Goal: Task Accomplishment & Management: Use online tool/utility

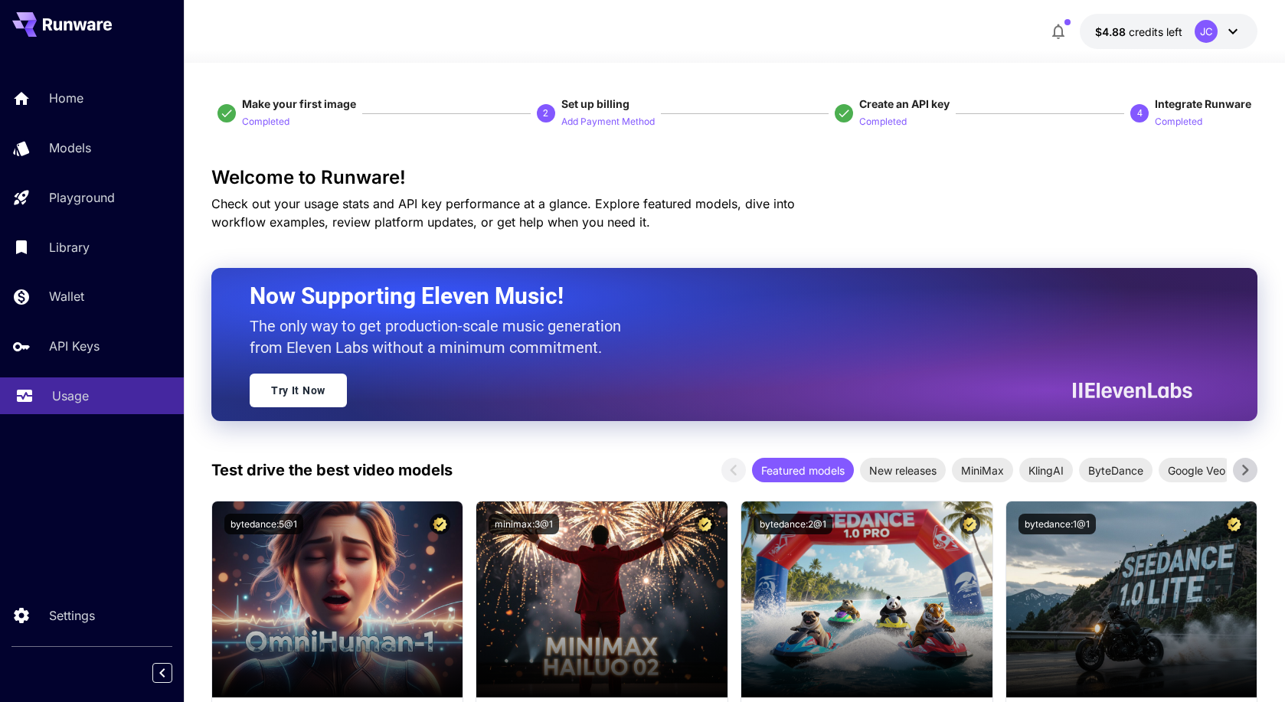
click at [60, 397] on p "Usage" at bounding box center [70, 396] width 37 height 18
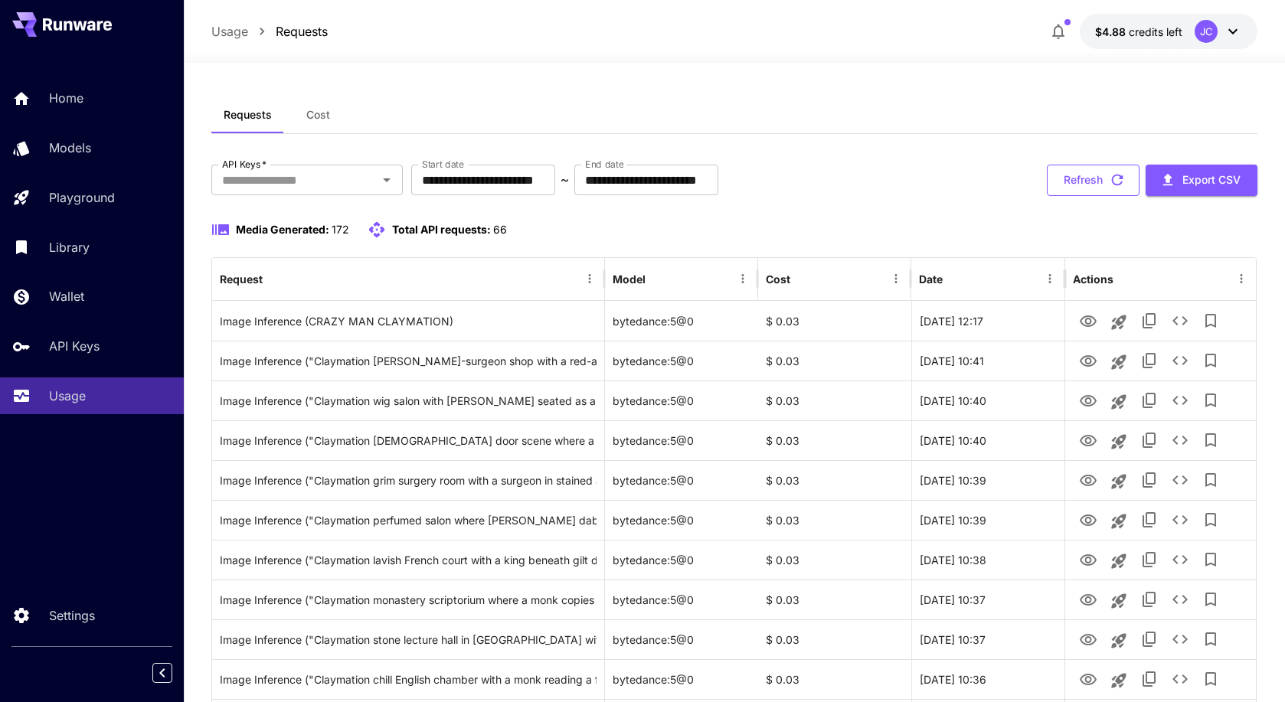
click at [1092, 179] on button "Refresh" at bounding box center [1092, 180] width 93 height 31
click at [443, 229] on span "Total API requests:" at bounding box center [441, 229] width 99 height 13
click at [380, 230] on icon at bounding box center [376, 229] width 18 height 18
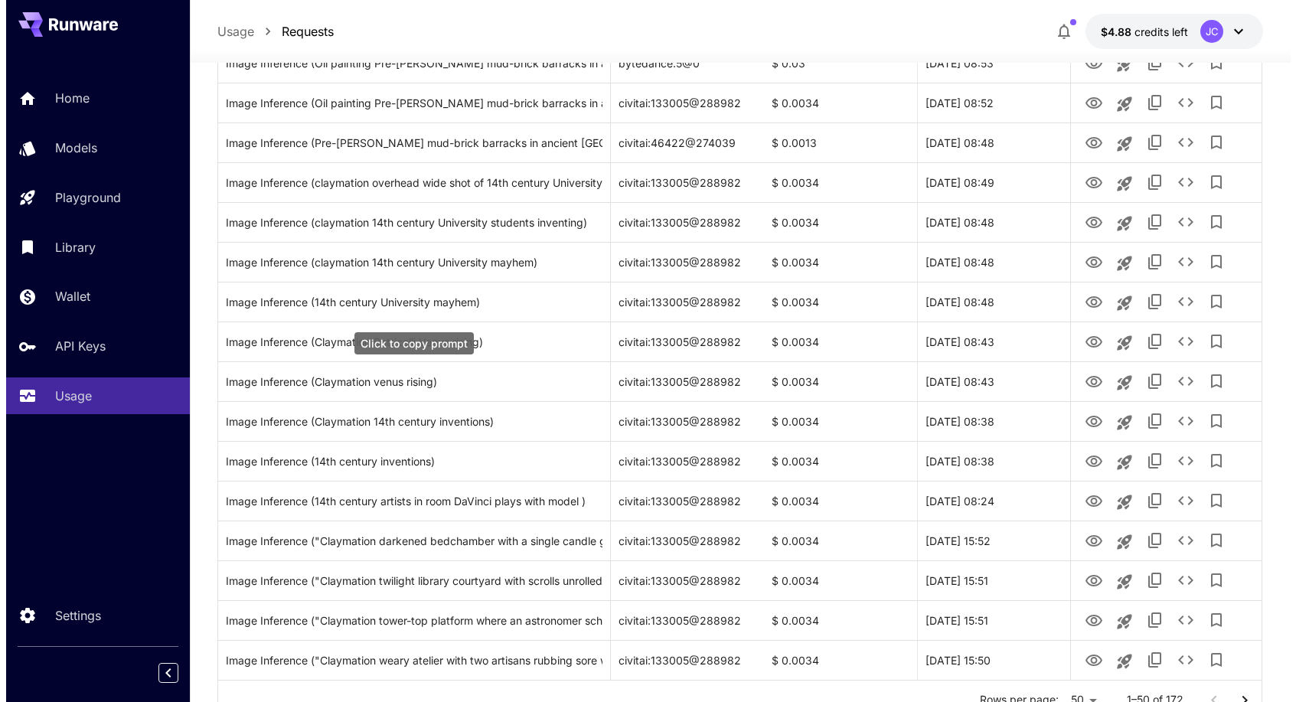
scroll to position [1677, 0]
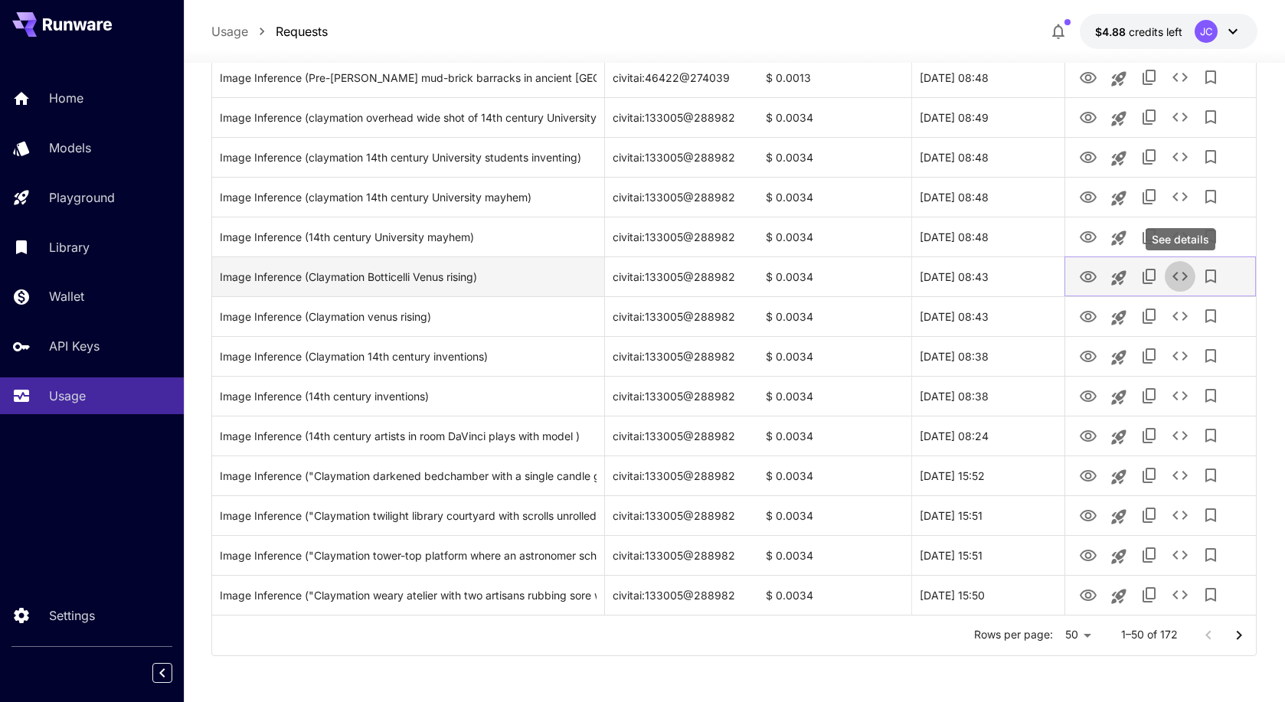
click at [1184, 278] on icon "See details" at bounding box center [1179, 276] width 15 height 9
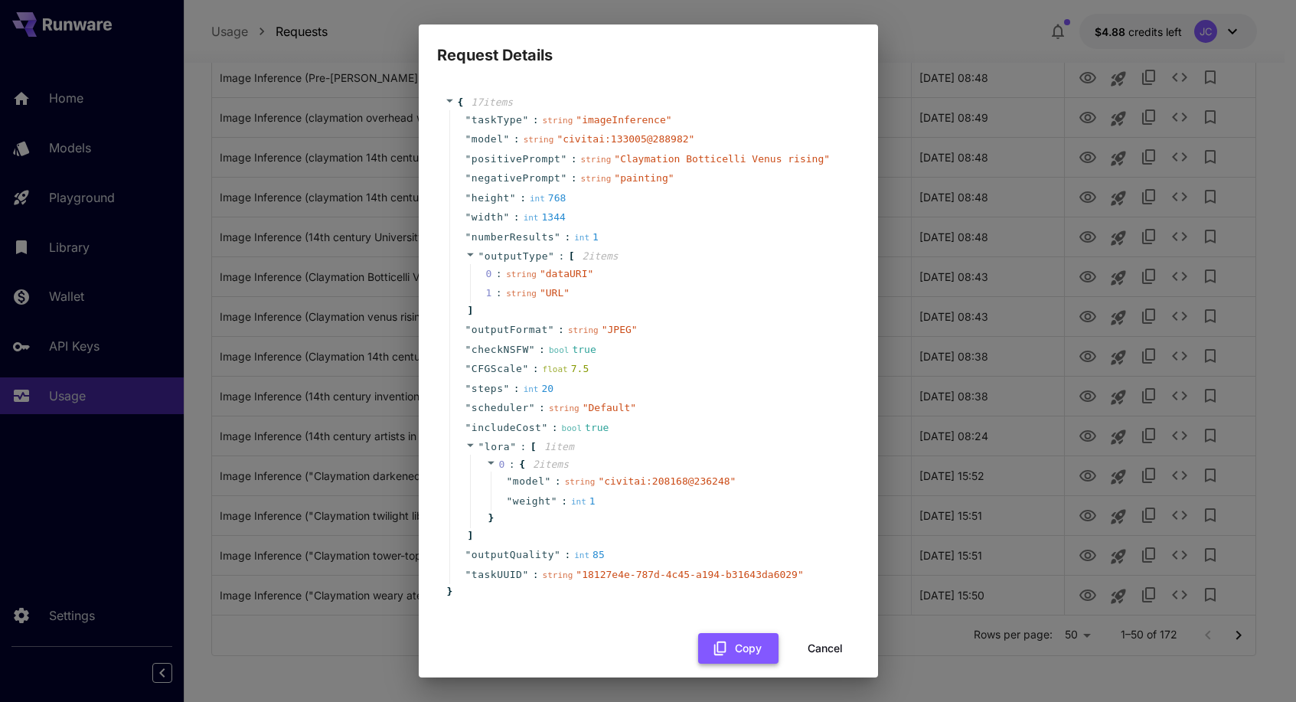
click at [712, 654] on icon "button" at bounding box center [720, 648] width 17 height 17
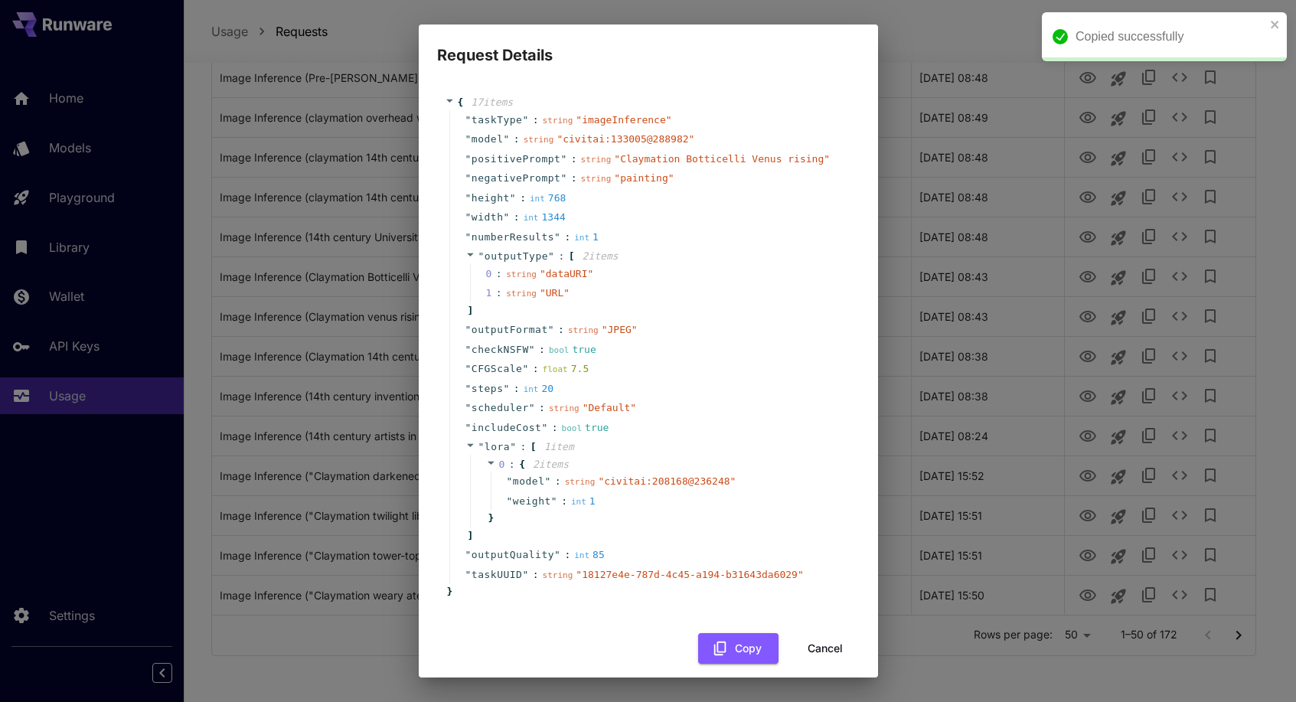
click at [1059, 367] on div "Request Details { 17 item s " taskType " : string " imageInference " " model " …" at bounding box center [648, 351] width 1296 height 702
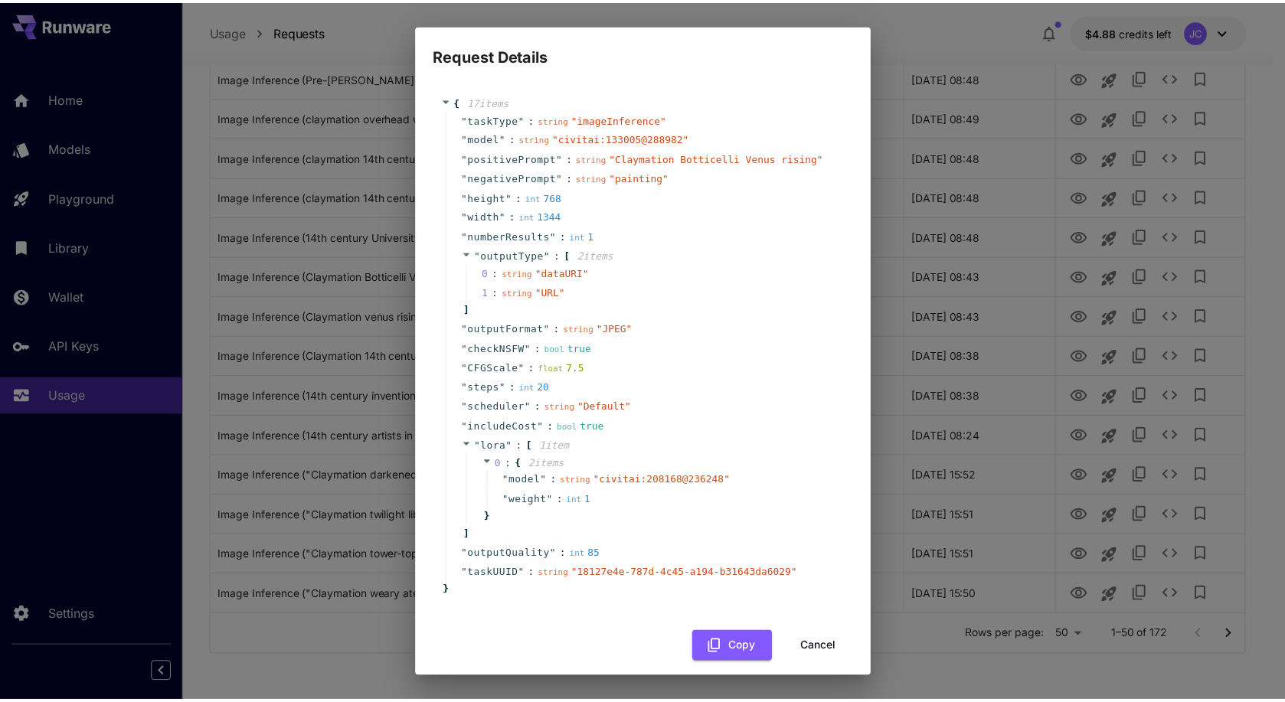
scroll to position [0, 0]
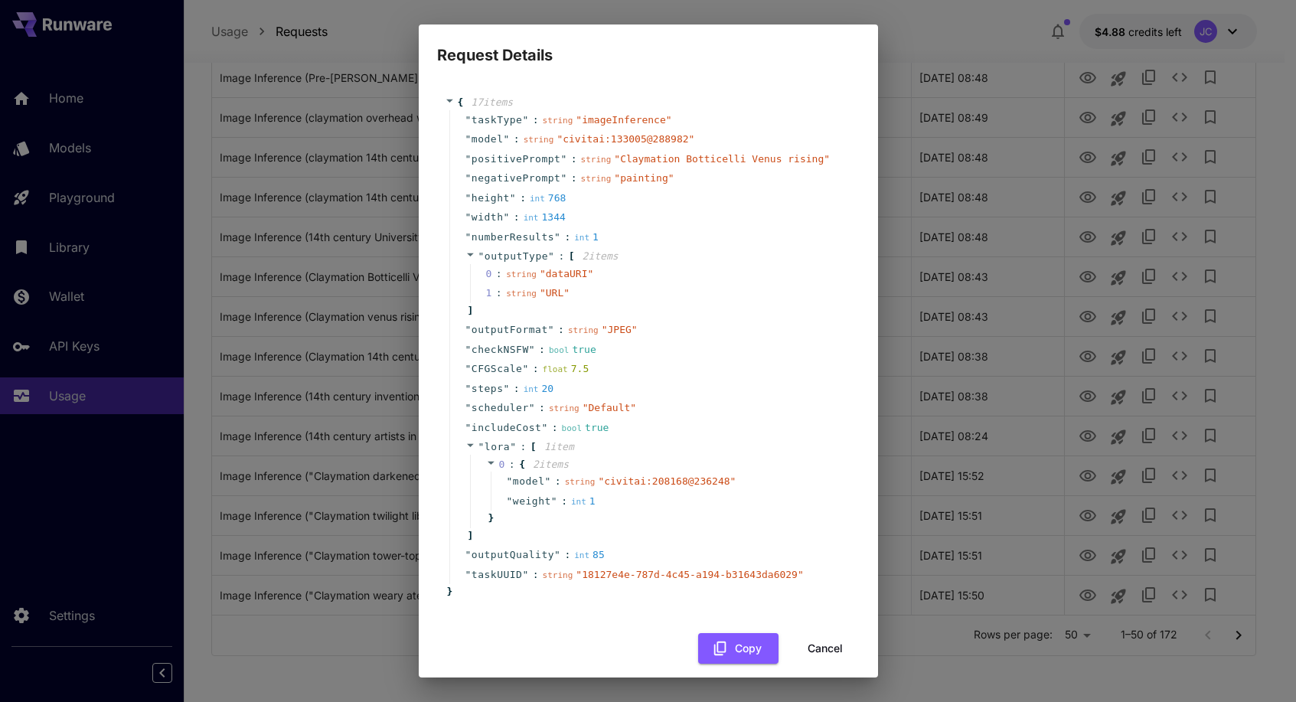
click at [909, 387] on div "Request Details { 17 item s " taskType " : string " imageInference " " model " …" at bounding box center [648, 351] width 1296 height 702
click at [799, 648] on button "Cancel" at bounding box center [825, 648] width 69 height 31
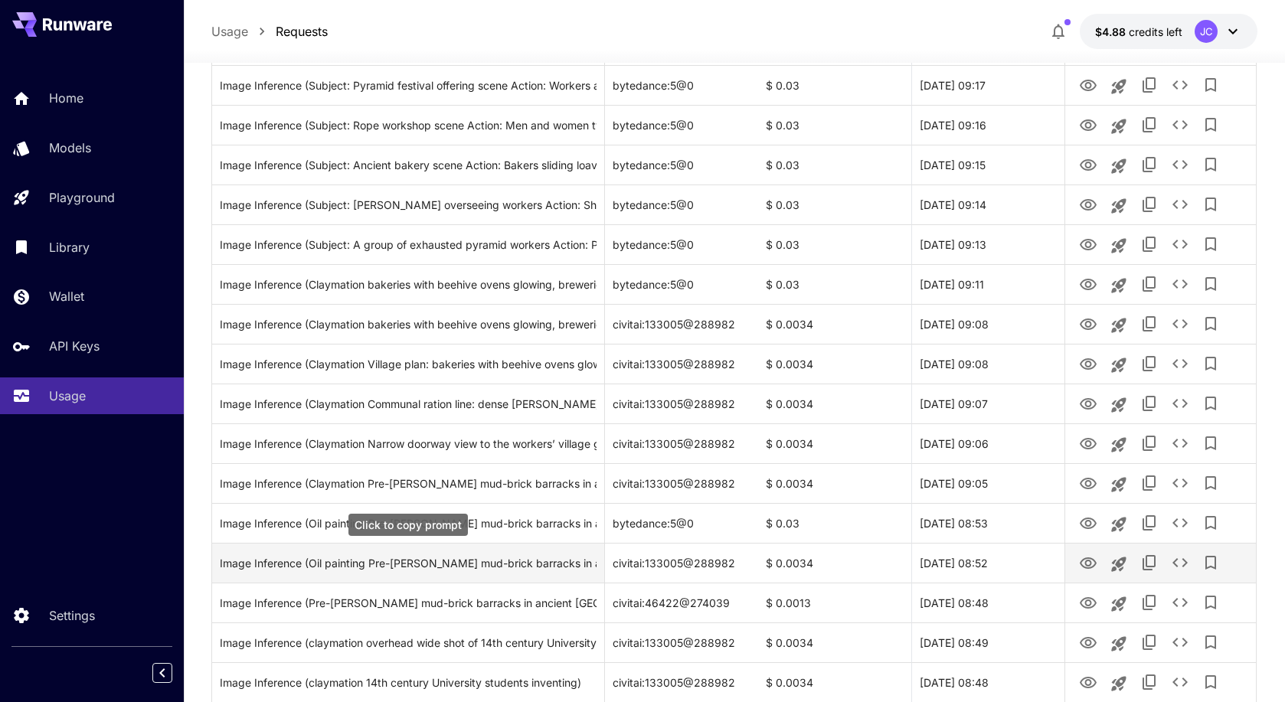
scroll to position [1141, 0]
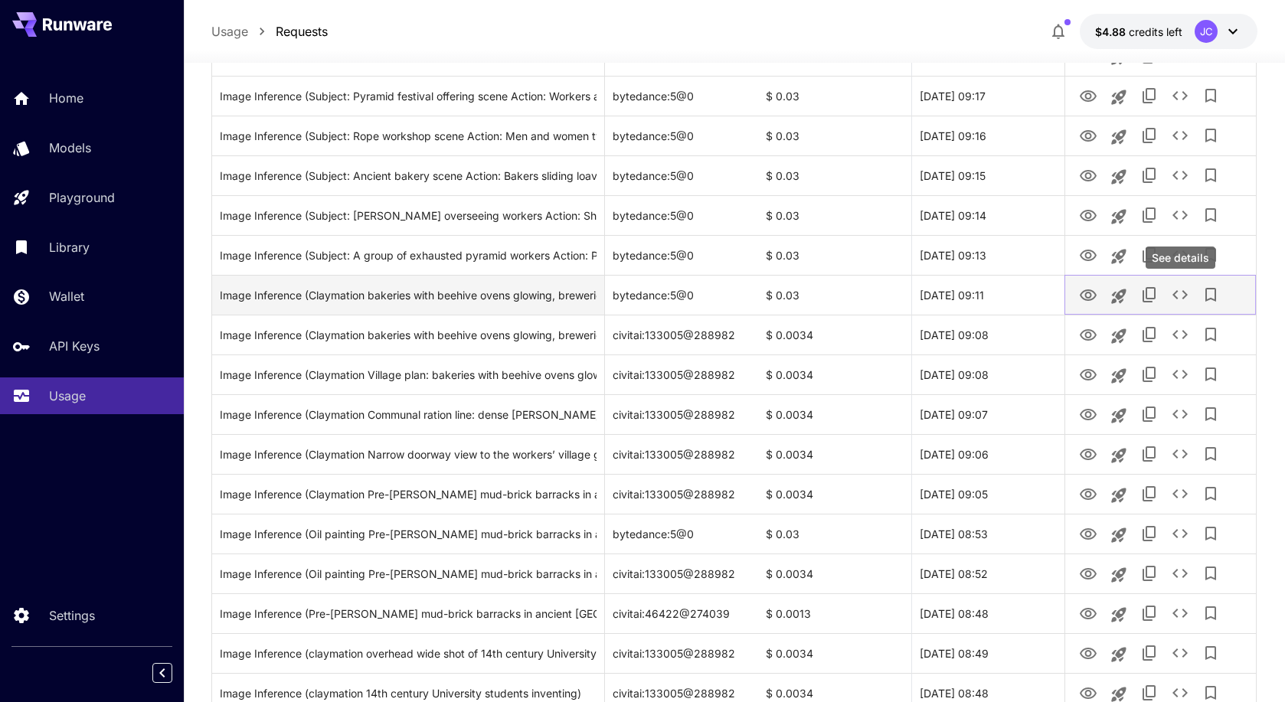
click at [1175, 295] on icon "See details" at bounding box center [1180, 295] width 18 height 18
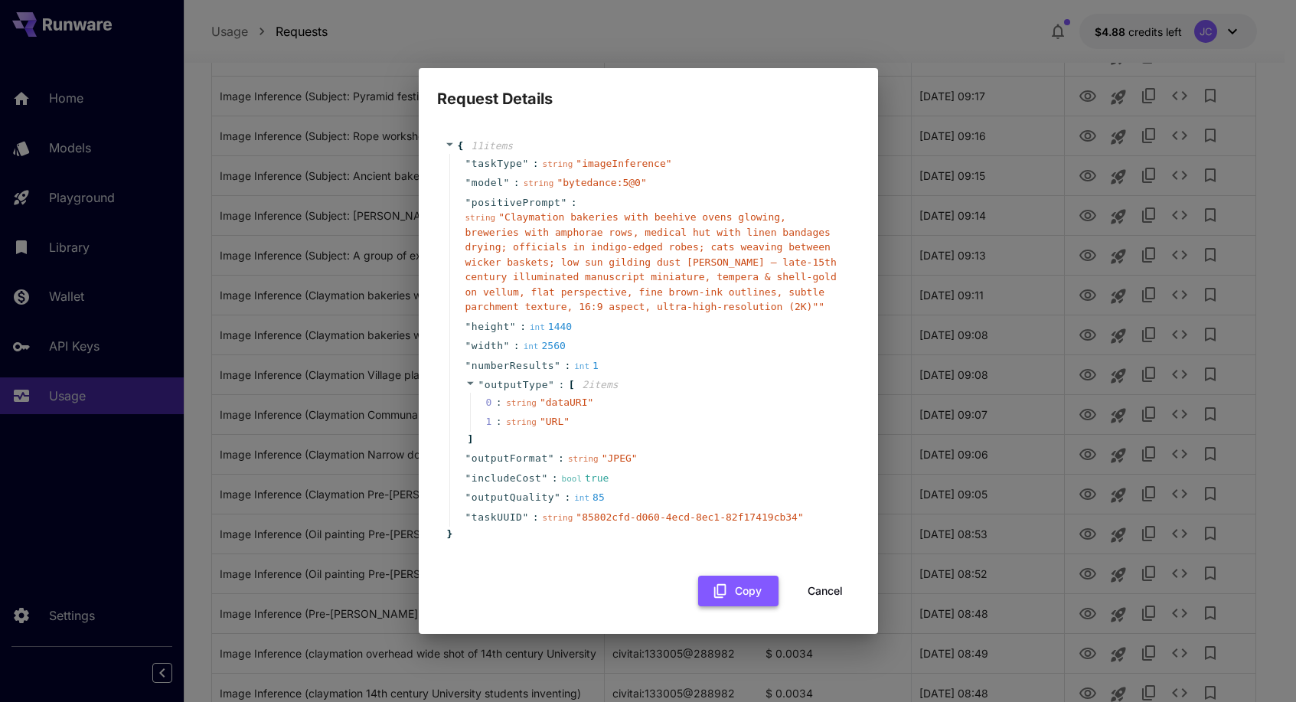
click at [717, 580] on button "Copy" at bounding box center [738, 591] width 80 height 31
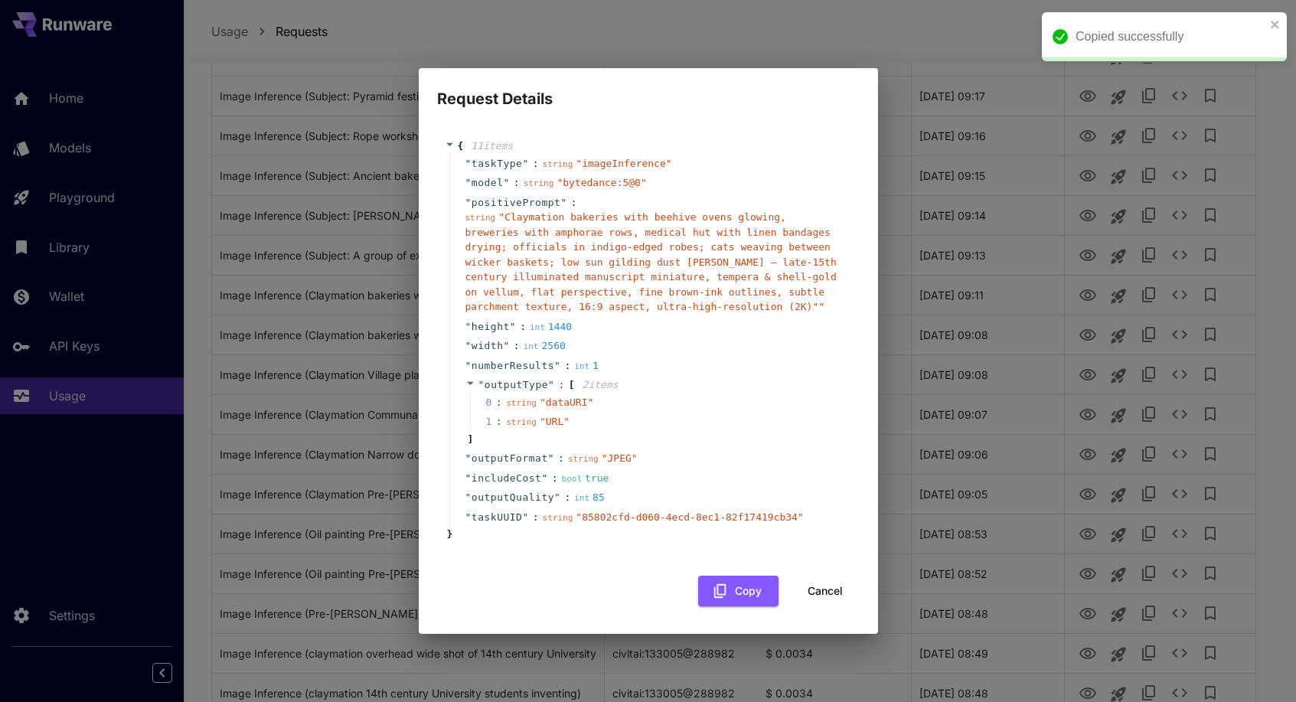
click at [1039, 332] on div "Request Details { 11 item s " taskType " : string " imageInference " " model " …" at bounding box center [648, 351] width 1296 height 702
drag, startPoint x: 836, startPoint y: 591, endPoint x: 852, endPoint y: 576, distance: 21.7
click at [835, 591] on button "Cancel" at bounding box center [825, 591] width 69 height 31
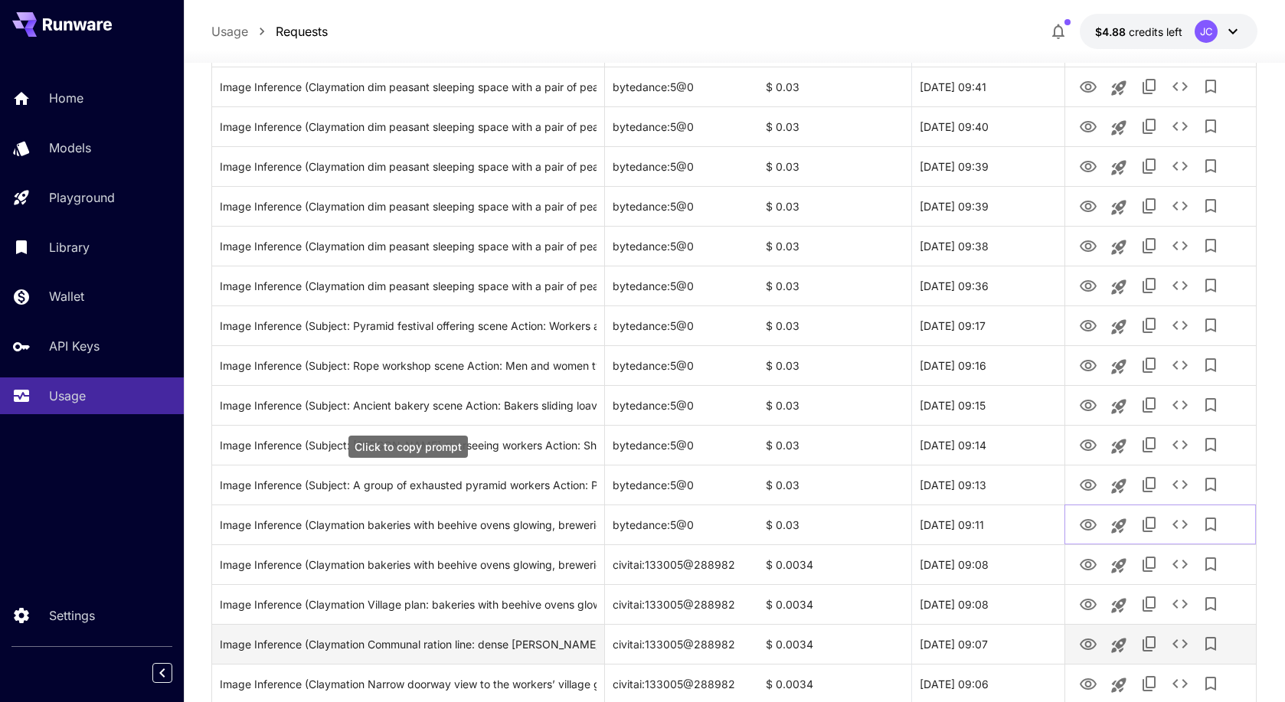
scroll to position [834, 0]
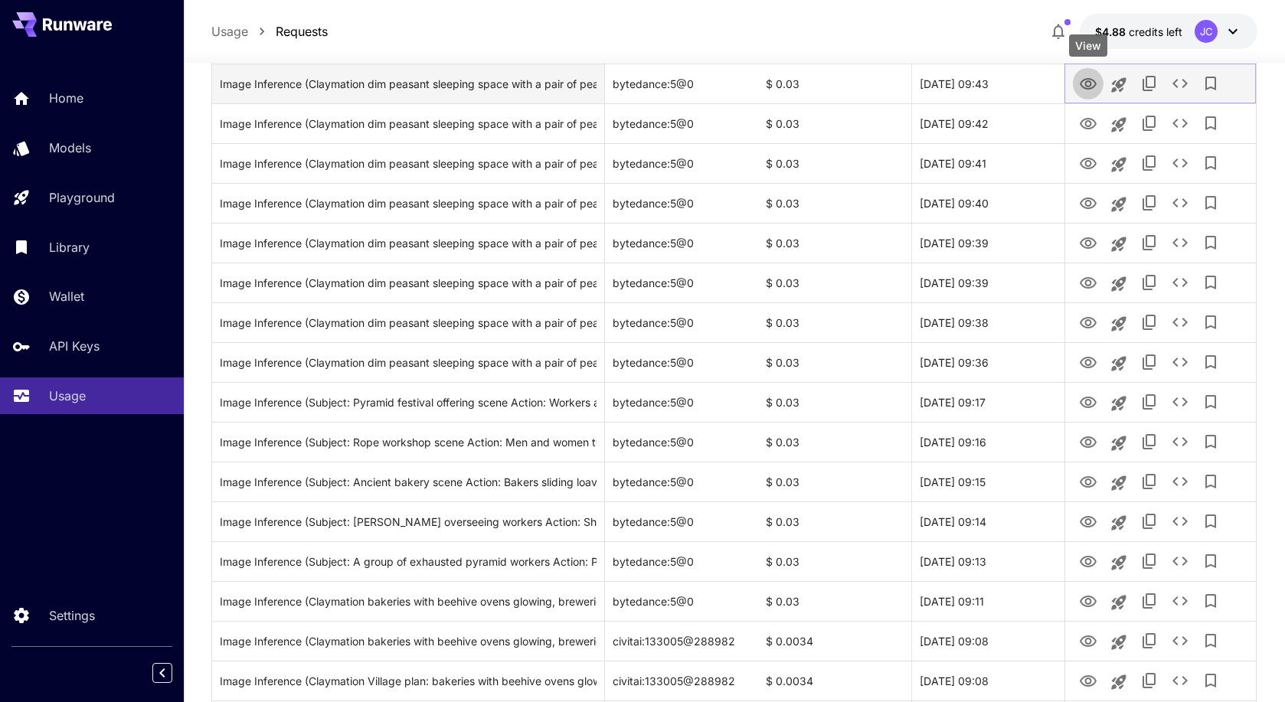
click at [1079, 76] on icon "View" at bounding box center [1088, 84] width 18 height 18
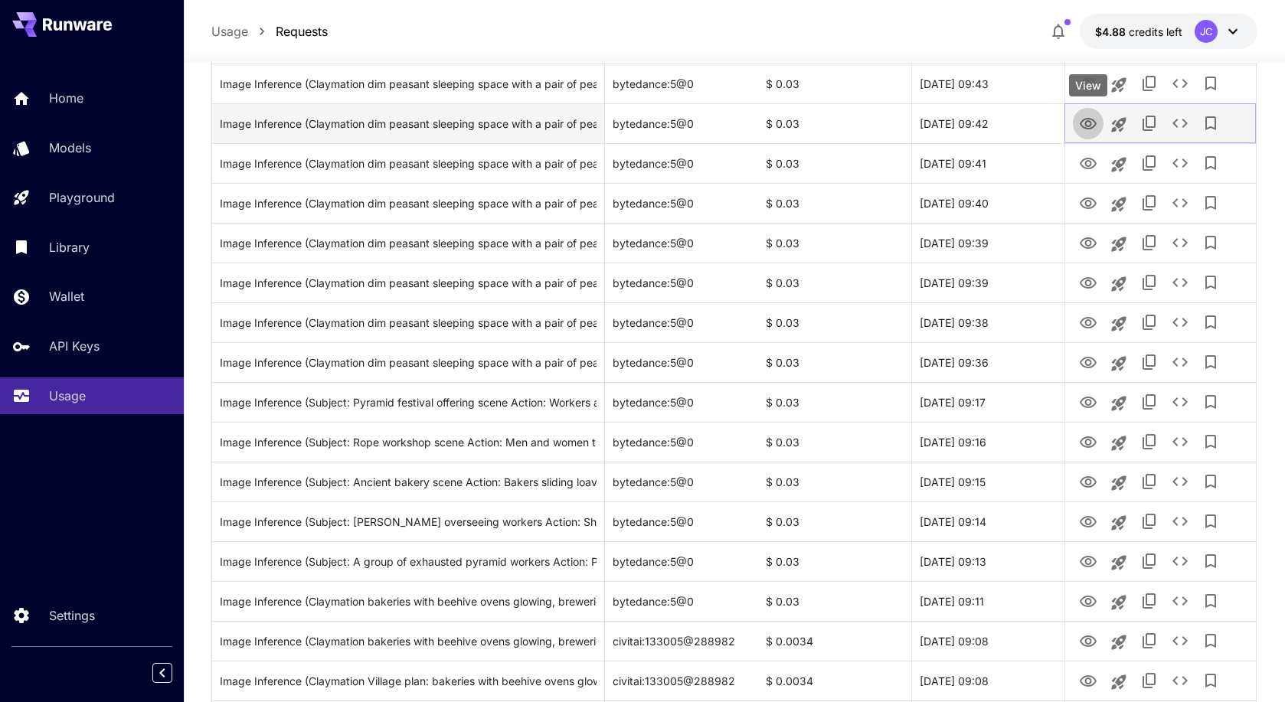
click at [1087, 125] on icon "View" at bounding box center [1088, 124] width 18 height 18
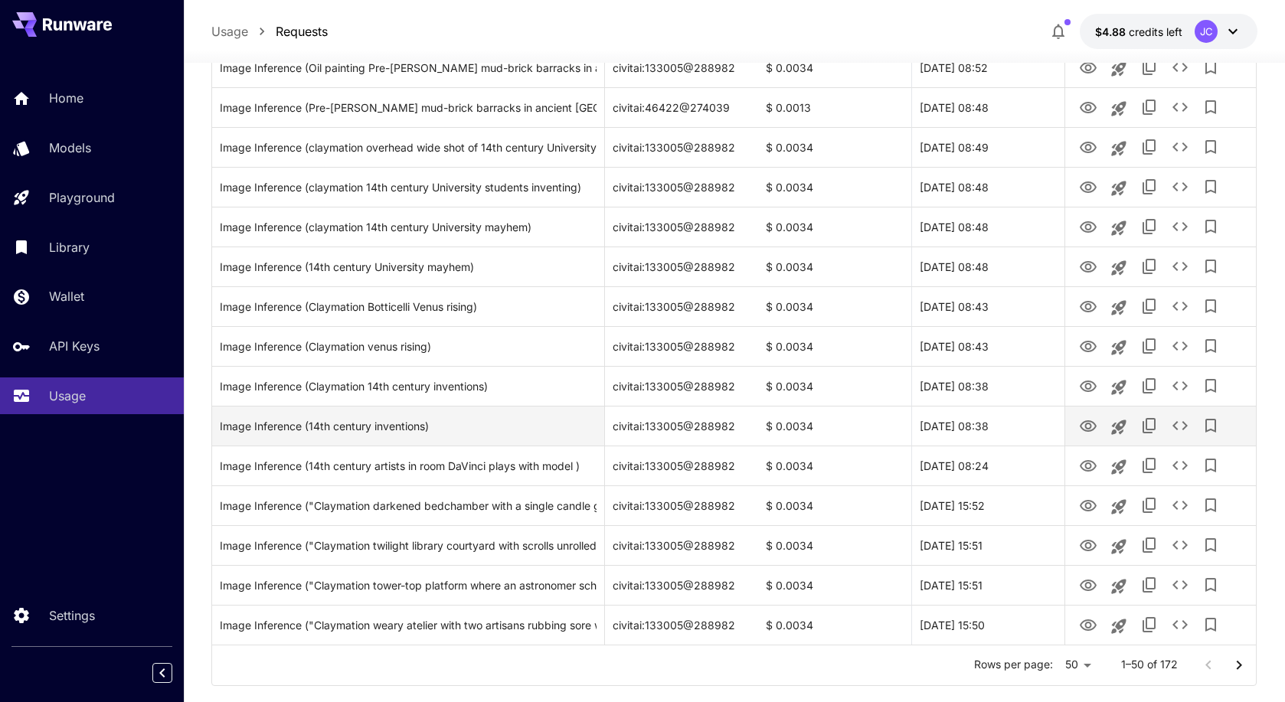
scroll to position [1677, 0]
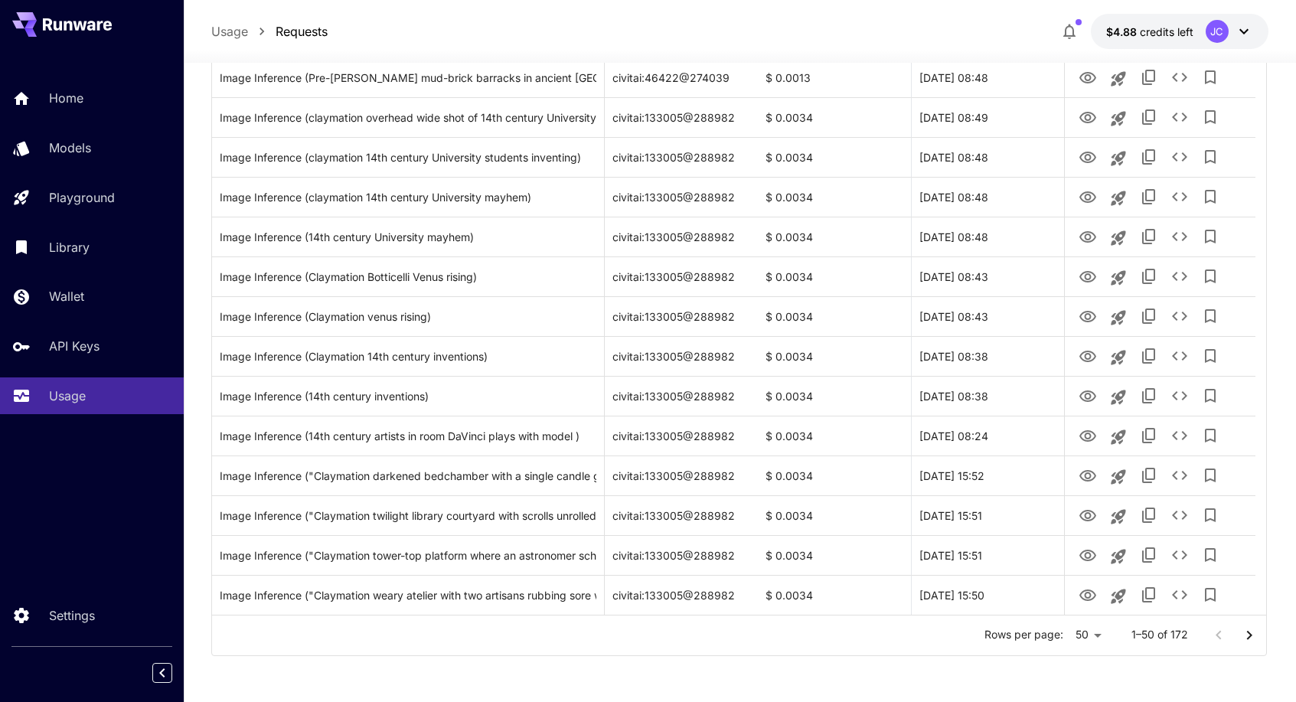
click at [1084, 665] on li "100" at bounding box center [1077, 670] width 45 height 28
type input "***"
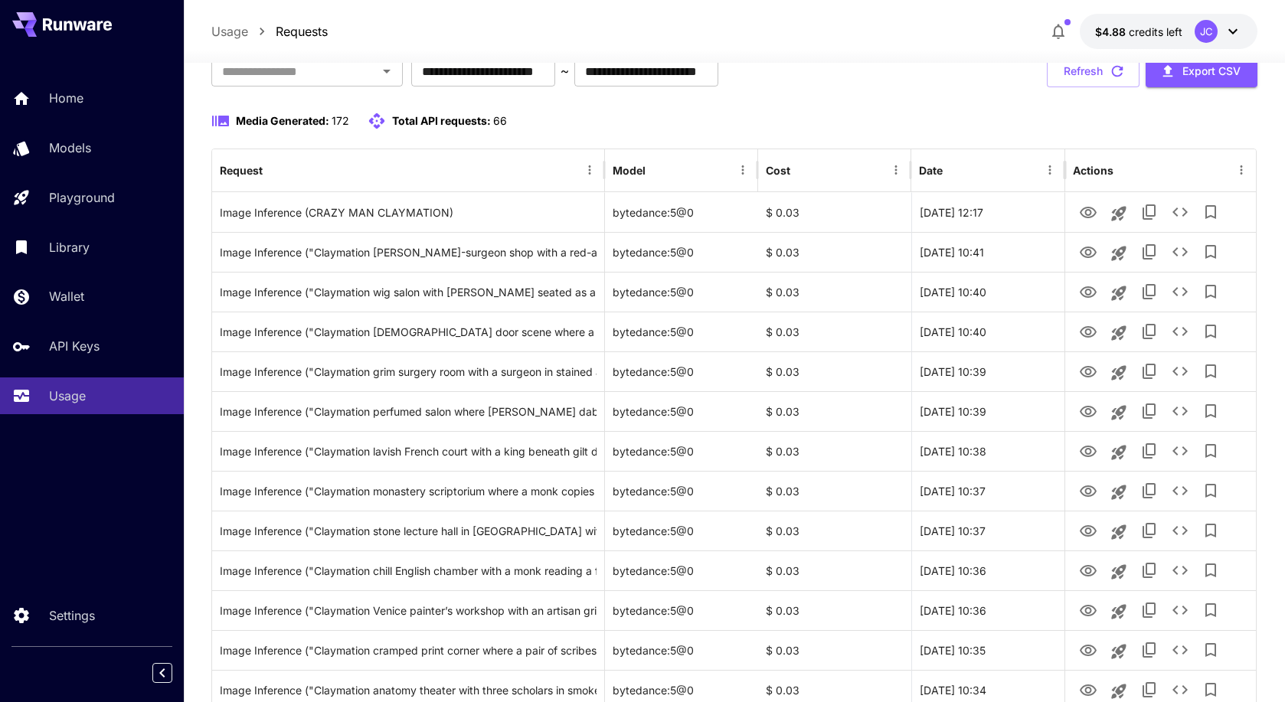
scroll to position [0, 0]
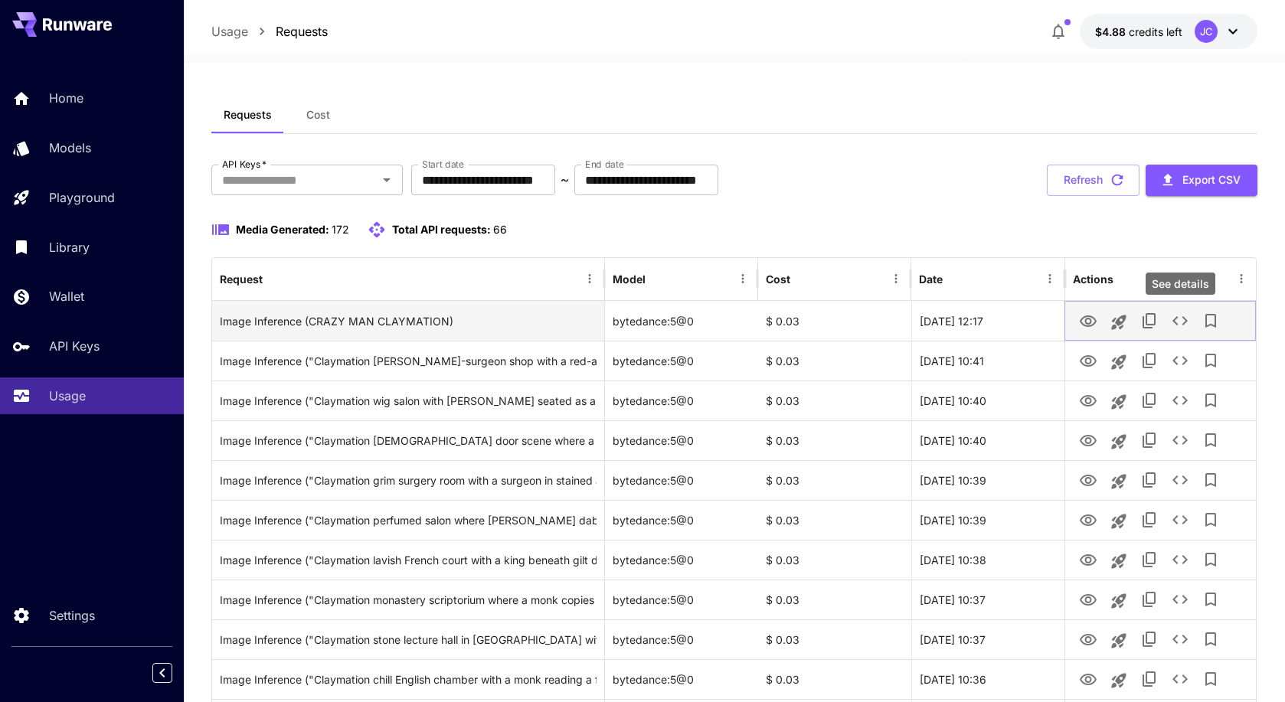
click at [1178, 322] on icon "See details" at bounding box center [1180, 321] width 18 height 18
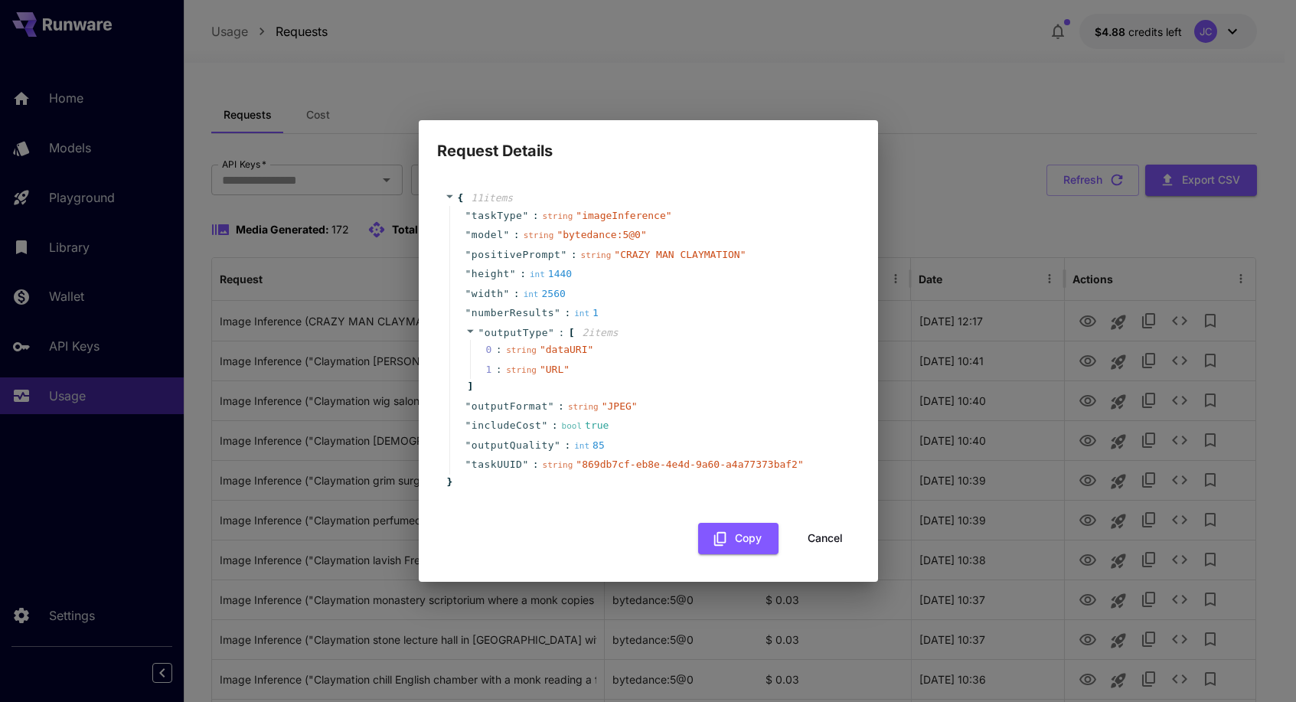
click at [450, 196] on icon at bounding box center [449, 196] width 7 height 3
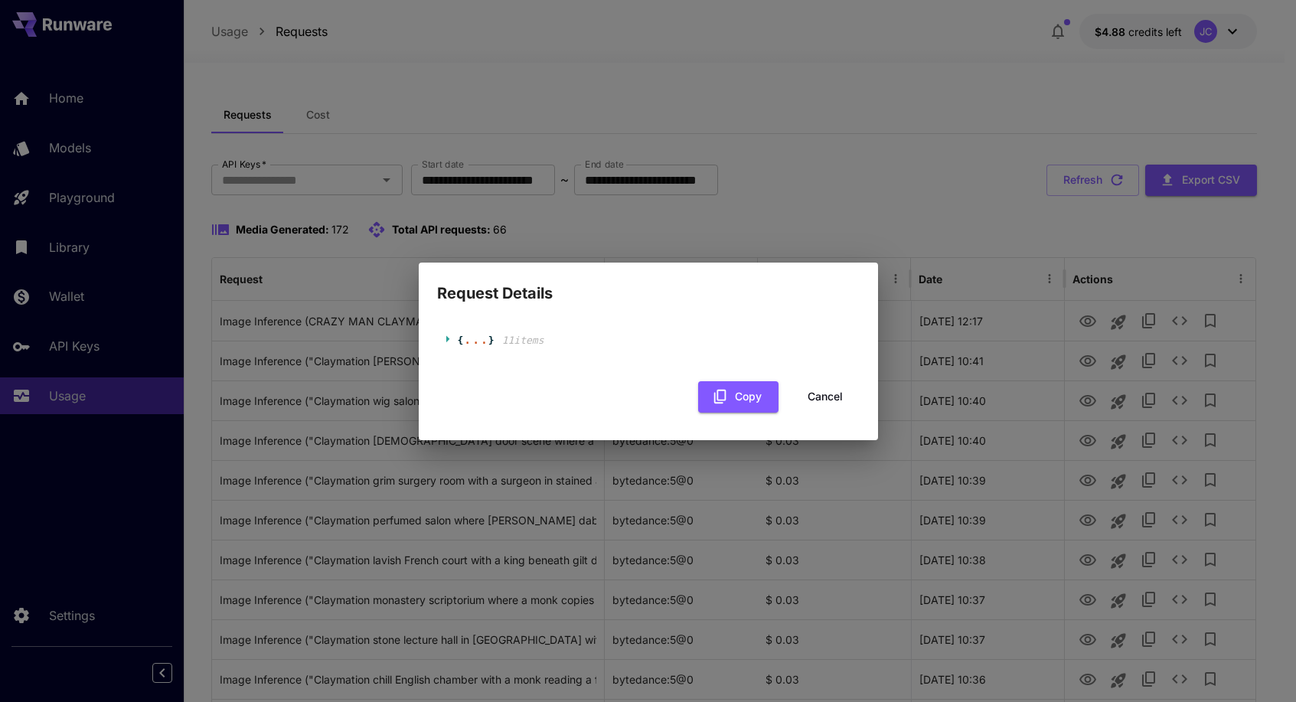
click at [441, 332] on div "{ ... } 11 item s" at bounding box center [648, 341] width 423 height 46
click at [446, 338] on icon at bounding box center [447, 338] width 3 height 7
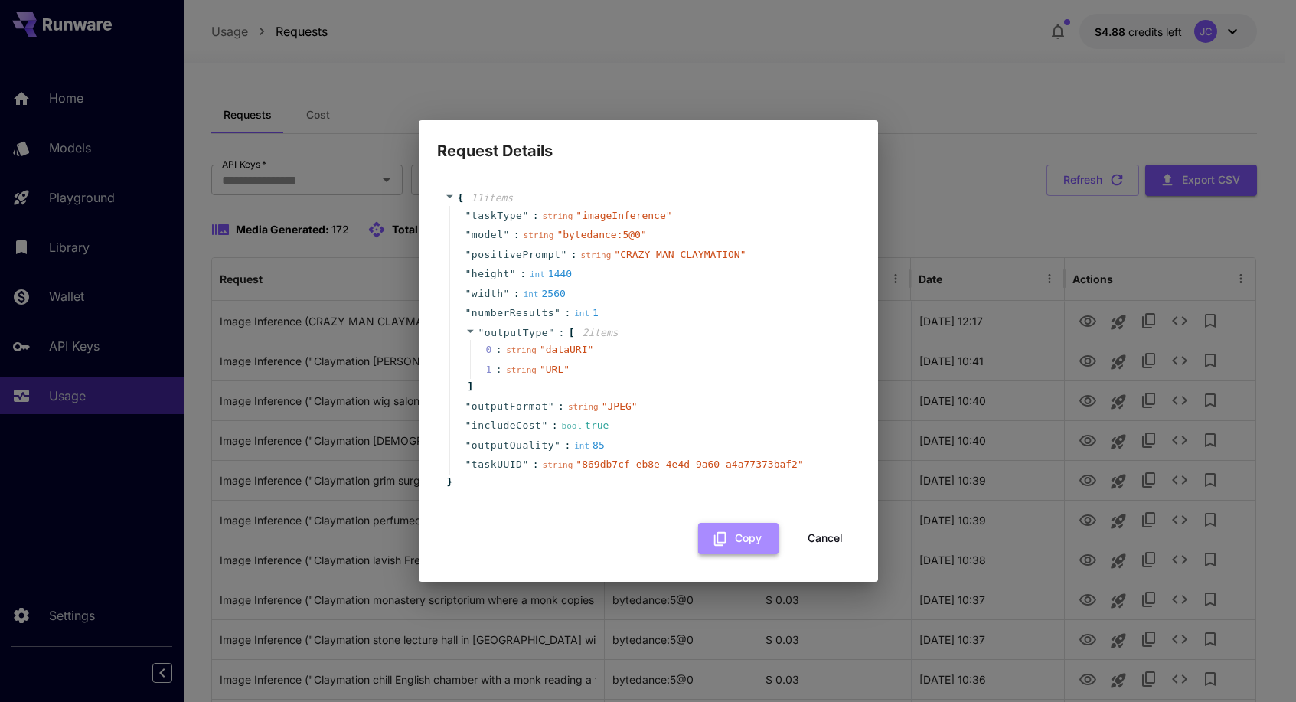
click at [742, 538] on button "Copy" at bounding box center [738, 538] width 80 height 31
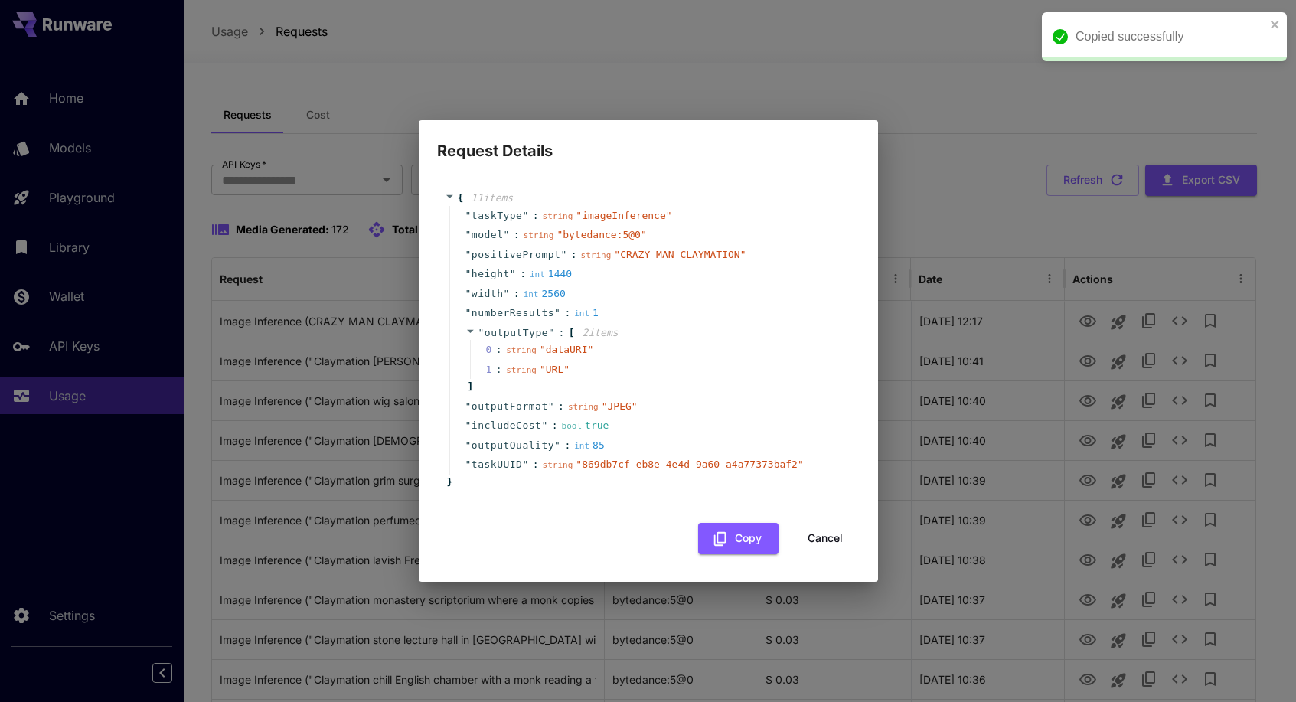
click at [1046, 279] on div "Request Details { 11 item s " taskType " : string " imageInference " " model " …" at bounding box center [648, 351] width 1296 height 702
click at [1043, 312] on div "Request Details { 11 item s " taskType " : string " imageInference " " model " …" at bounding box center [648, 351] width 1296 height 702
drag, startPoint x: 831, startPoint y: 547, endPoint x: 823, endPoint y: 540, distance: 11.4
click at [823, 540] on button "Cancel" at bounding box center [825, 538] width 69 height 31
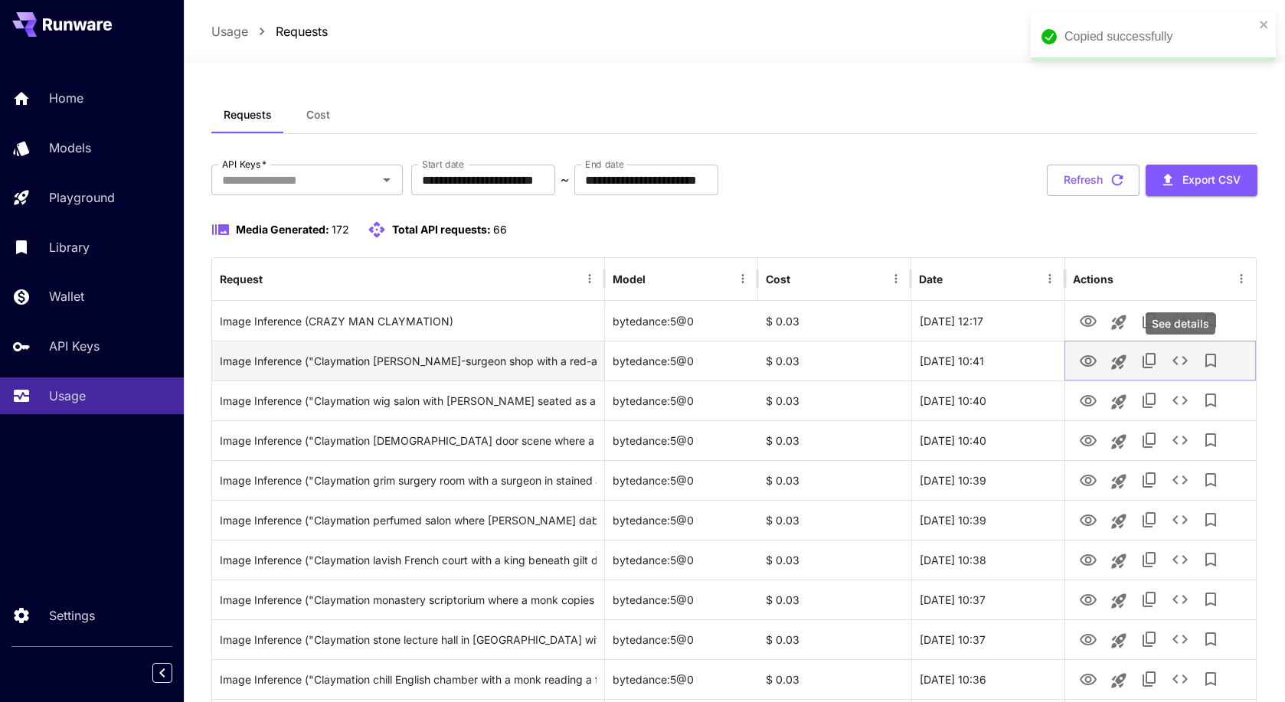
click at [1178, 356] on icon "See details" at bounding box center [1180, 360] width 18 height 18
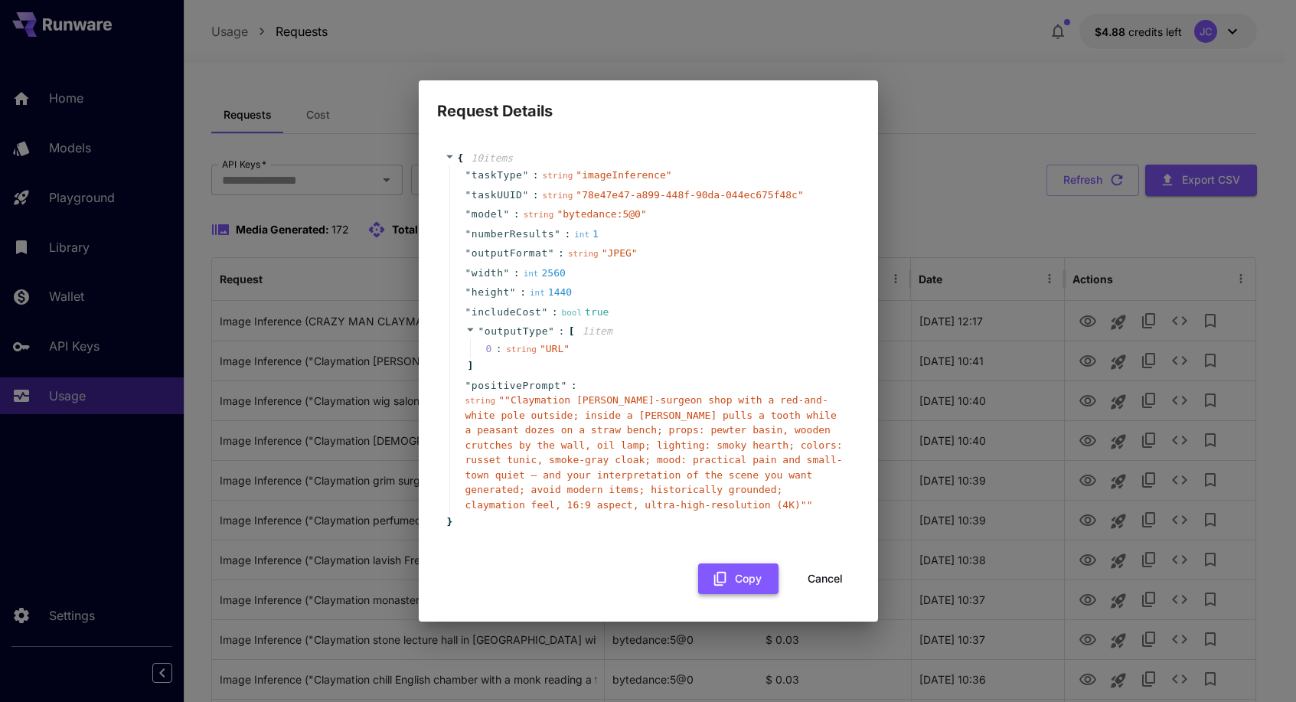
click at [726, 563] on button "Copy" at bounding box center [738, 578] width 80 height 31
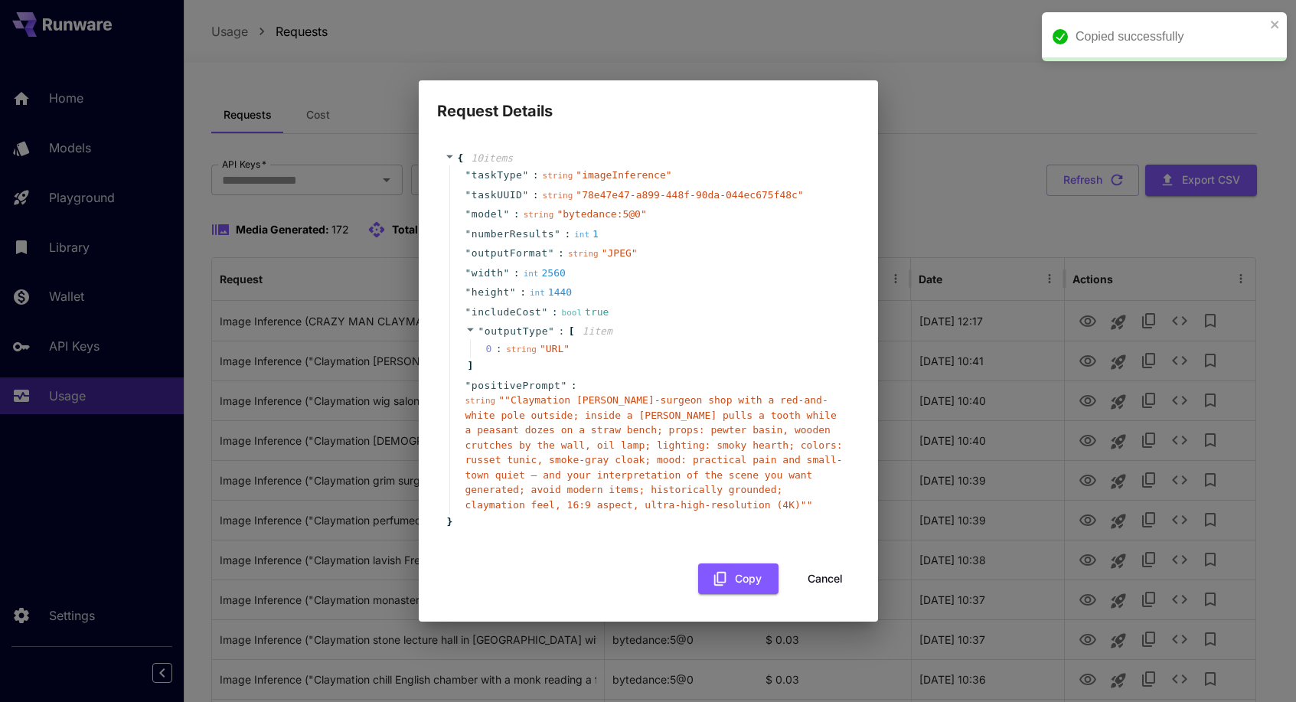
click at [814, 579] on button "Cancel" at bounding box center [825, 578] width 69 height 31
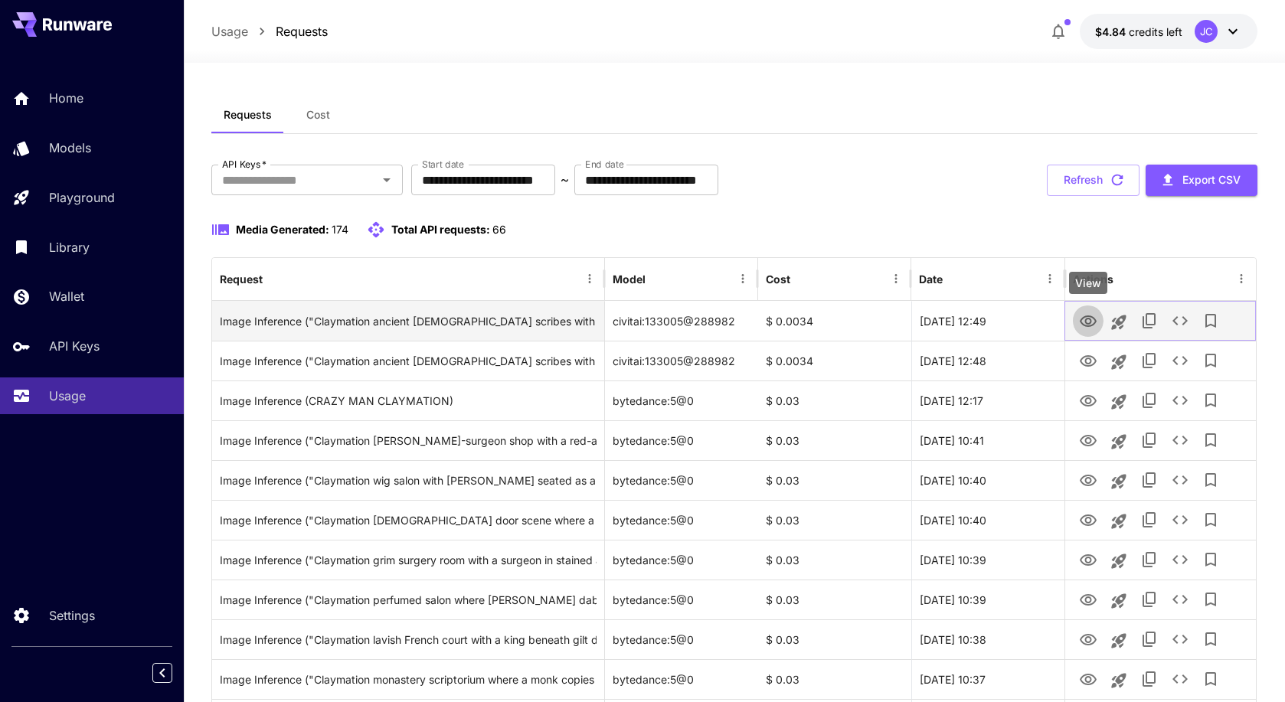
click at [1081, 319] on icon "View" at bounding box center [1087, 320] width 17 height 11
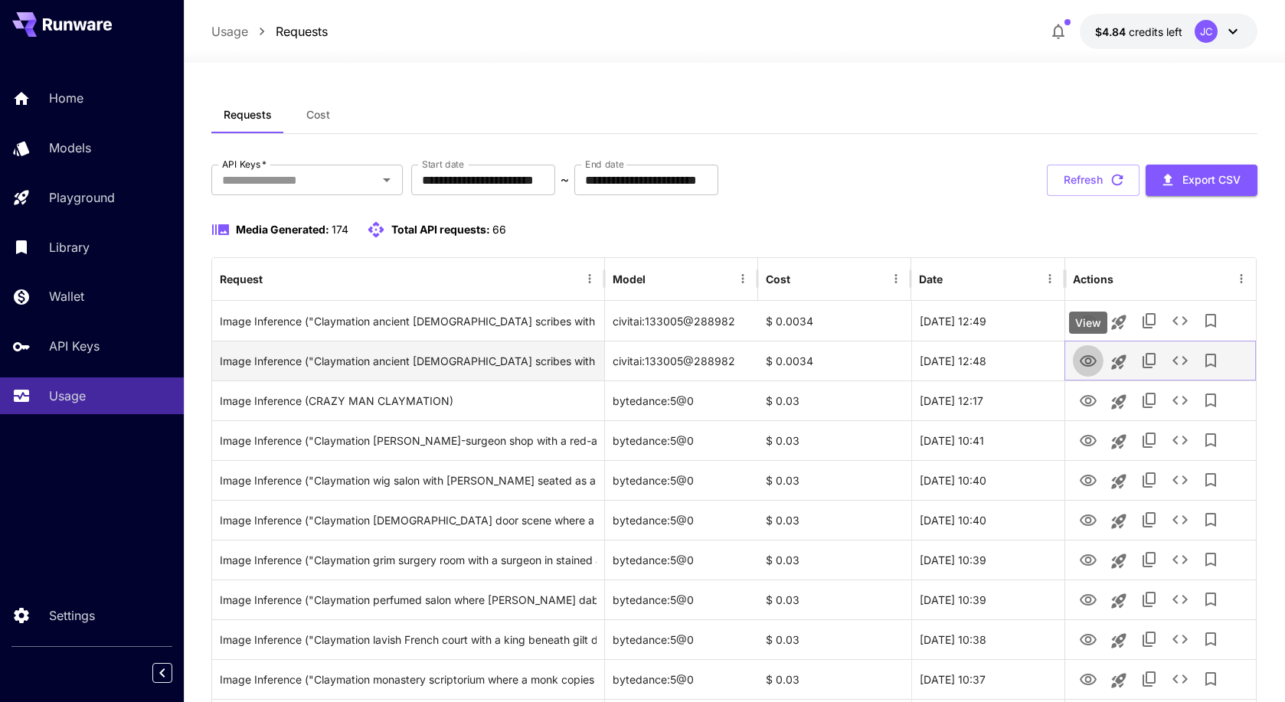
click at [1087, 356] on icon "View" at bounding box center [1087, 360] width 17 height 11
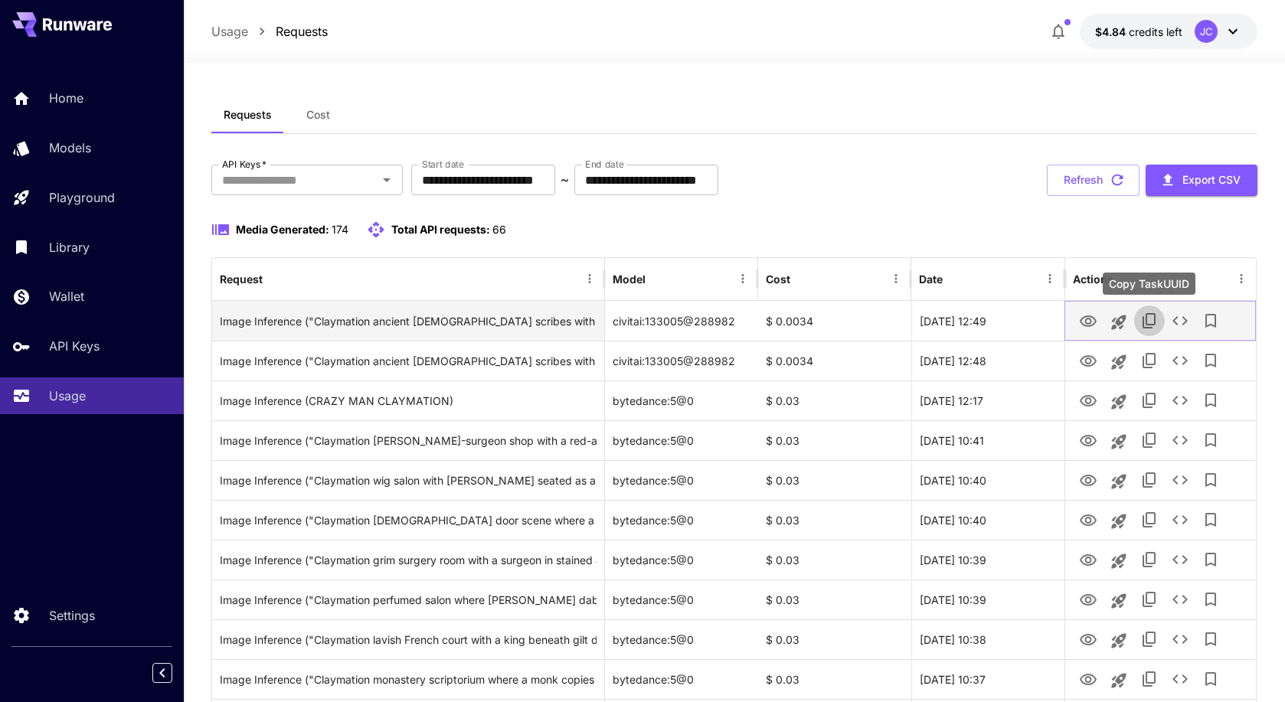
click at [1154, 326] on icon "Copy TaskUUID" at bounding box center [1149, 321] width 18 height 18
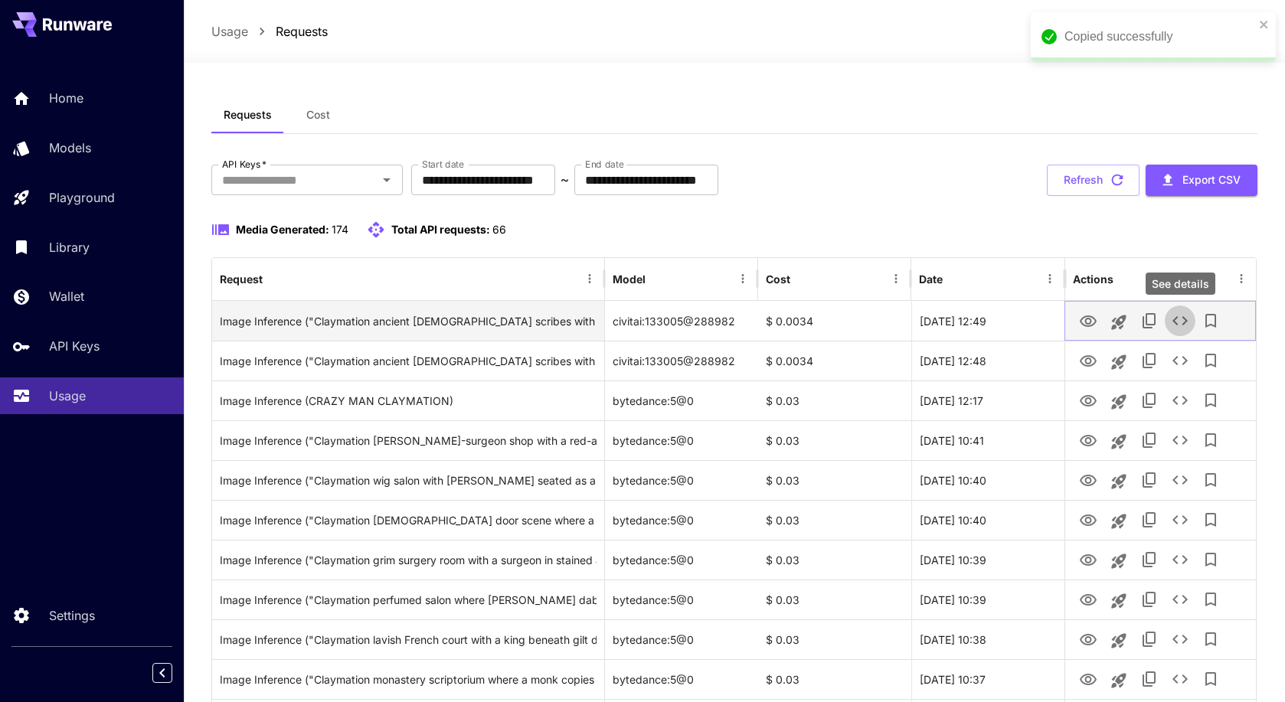
click at [1174, 323] on icon "See details" at bounding box center [1179, 320] width 15 height 9
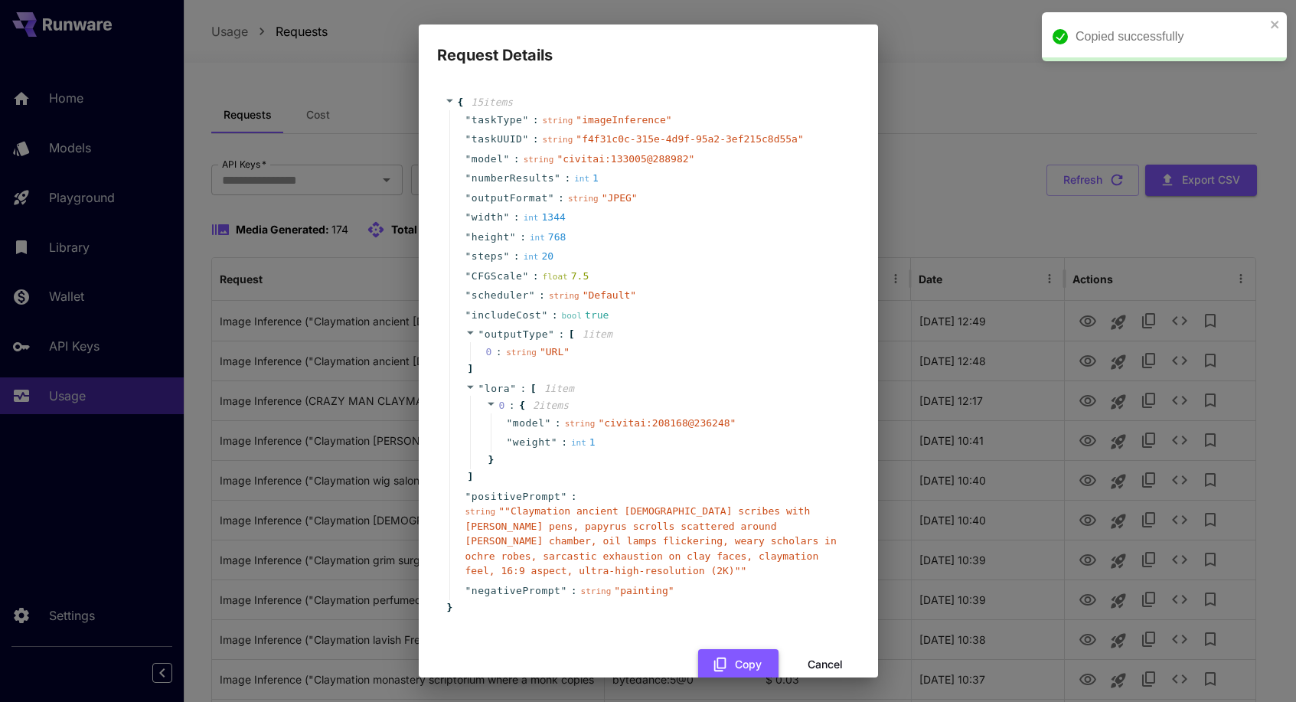
click at [745, 649] on button "Copy" at bounding box center [738, 664] width 80 height 31
